Goal: Information Seeking & Learning: Learn about a topic

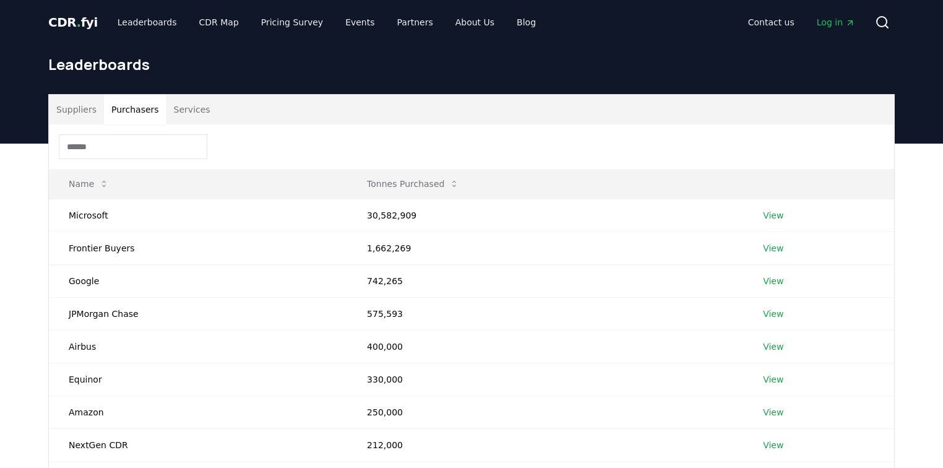
click at [121, 110] on button "Purchasers" at bounding box center [135, 110] width 63 height 30
drag, startPoint x: 333, startPoint y: 149, endPoint x: 264, endPoint y: 134, distance: 70.9
click at [264, 134] on div at bounding box center [472, 146] width 846 height 45
click at [312, 129] on div at bounding box center [472, 146] width 846 height 45
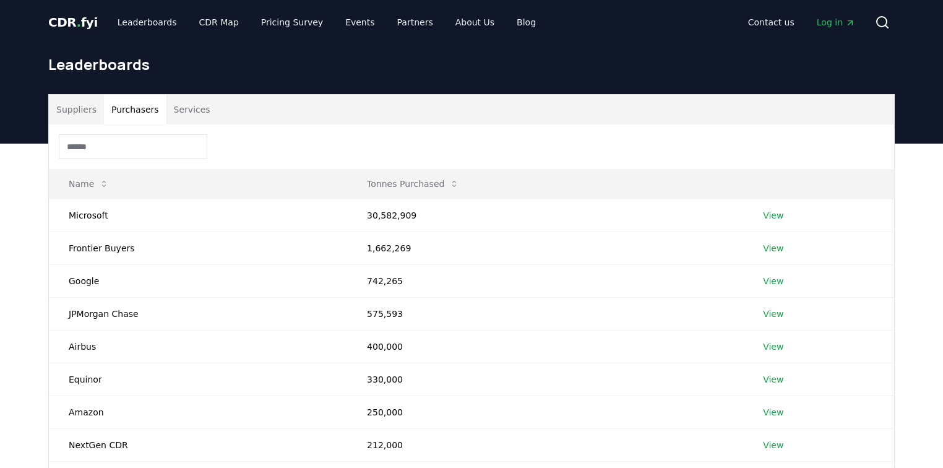
click at [312, 129] on div at bounding box center [472, 146] width 846 height 45
click at [188, 116] on button "Services" at bounding box center [192, 110] width 51 height 30
click at [142, 115] on button "Purchasers" at bounding box center [135, 110] width 63 height 30
click at [60, 110] on button "Suppliers" at bounding box center [76, 110] width 55 height 30
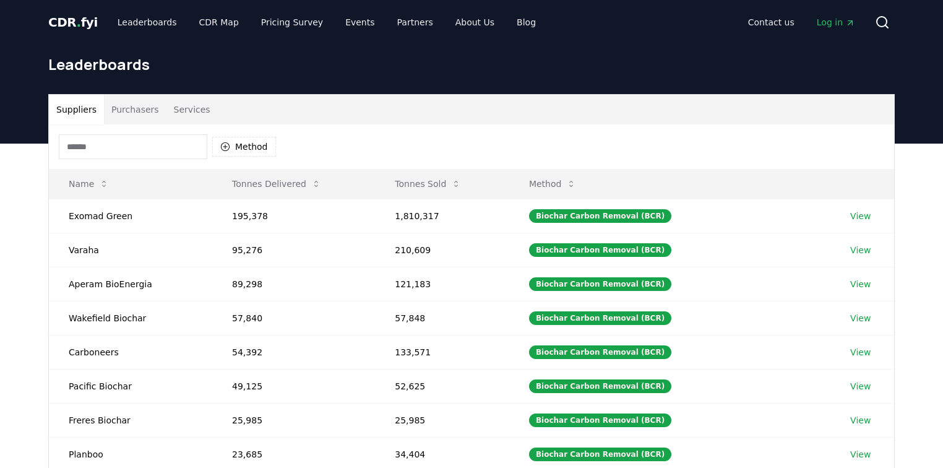
click at [144, 105] on button "Purchasers" at bounding box center [135, 110] width 63 height 30
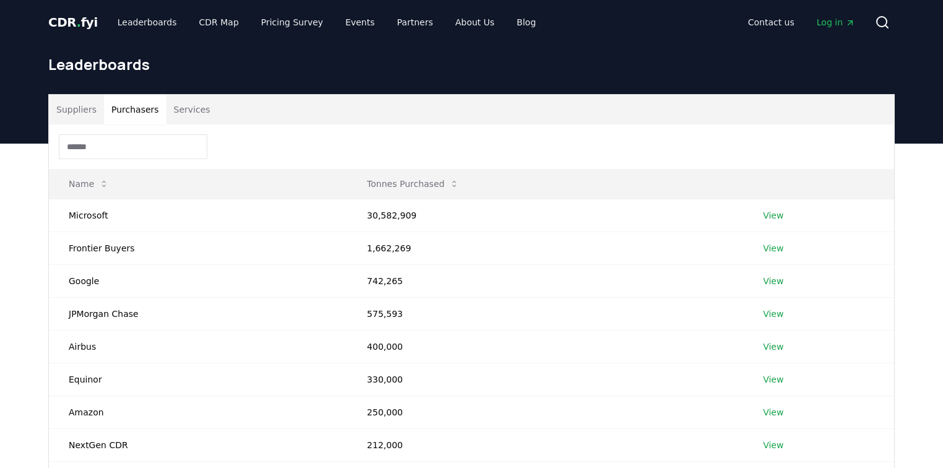
click at [261, 141] on div at bounding box center [472, 146] width 846 height 45
click at [446, 24] on link "About Us" at bounding box center [475, 22] width 59 height 22
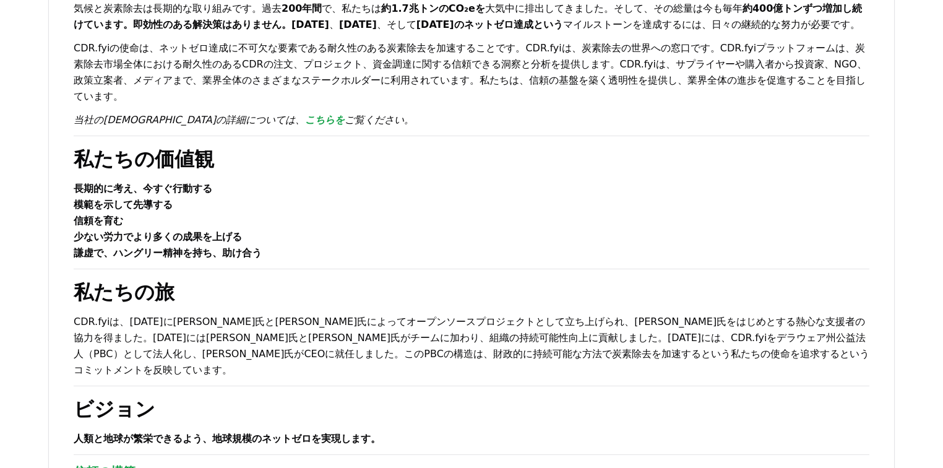
scroll to position [297, 0]
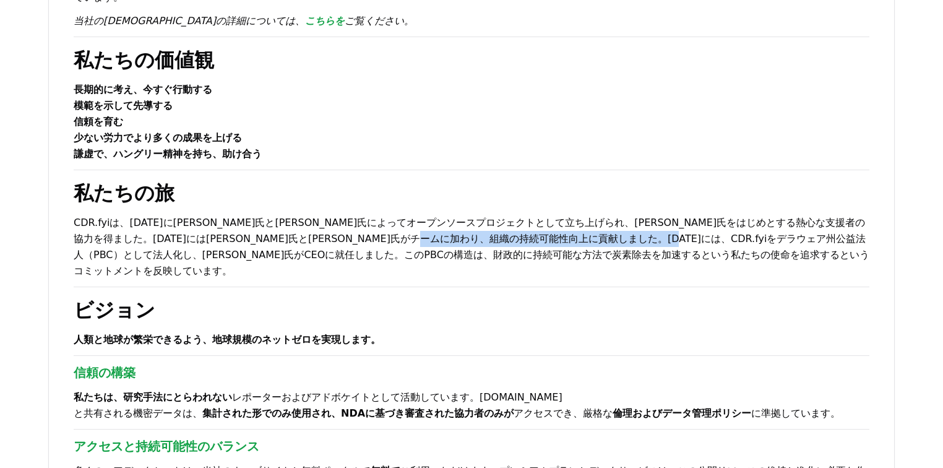
drag, startPoint x: 410, startPoint y: 240, endPoint x: 582, endPoint y: 237, distance: 171.5
click at [582, 237] on font "CDR.fyiは、2022年にロバート・ホグランド氏とケビン・ニパルコ氏によってオープンソースプロジェクトとして立ち上げられ、クリス・ニクソン氏をはじめとする…" at bounding box center [472, 247] width 796 height 60
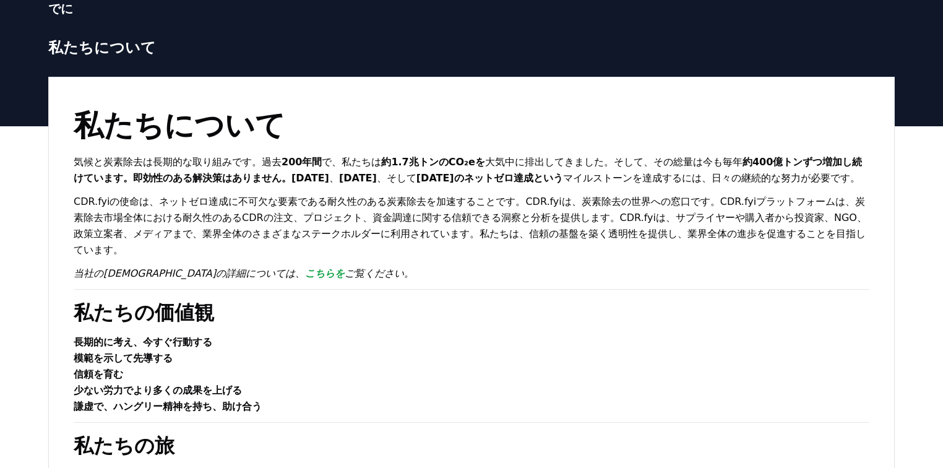
scroll to position [0, 0]
